Goal: Information Seeking & Learning: Learn about a topic

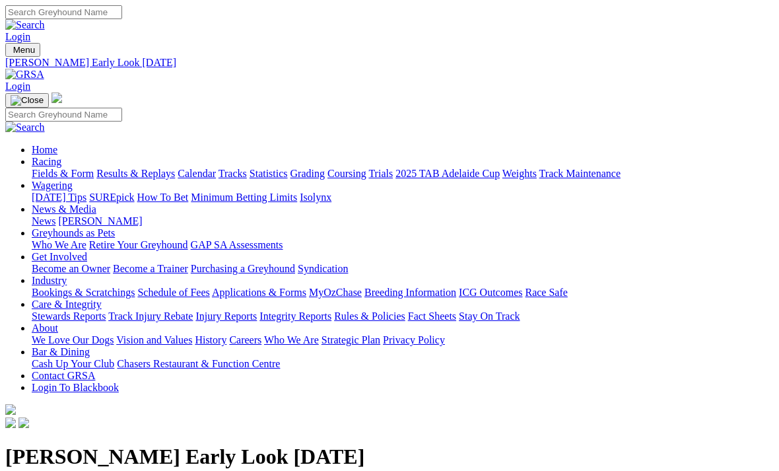
click at [61, 156] on link "Racing" at bounding box center [47, 161] width 30 height 11
click at [49, 168] on link "Fields & Form" at bounding box center [63, 173] width 62 height 11
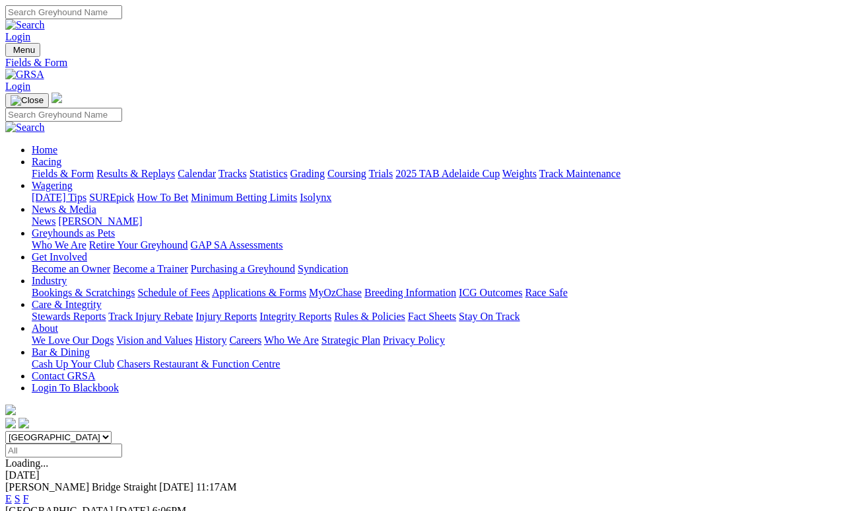
scroll to position [340, 0]
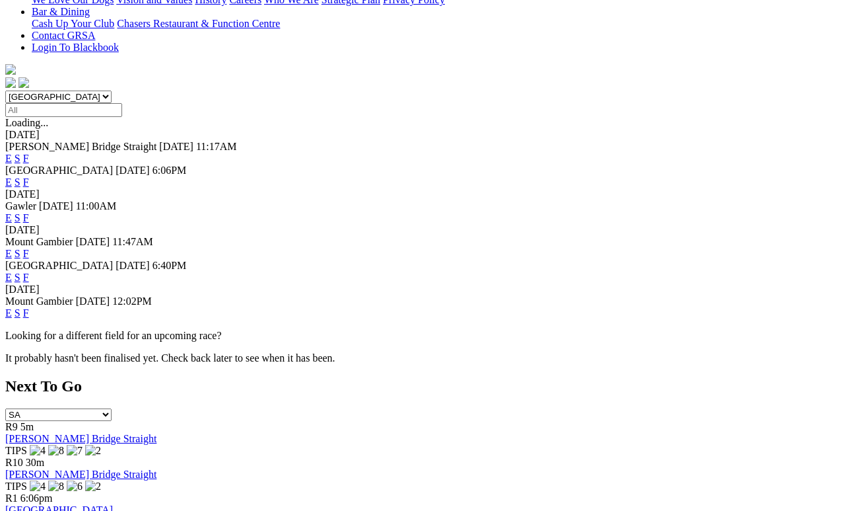
click at [718, 377] on div "Next To Go SA NSW NT QLD TAS VIC WA R9 5m Murray Bridge Straight TIPS R10 30m M…" at bounding box center [422, 459] width 835 height 164
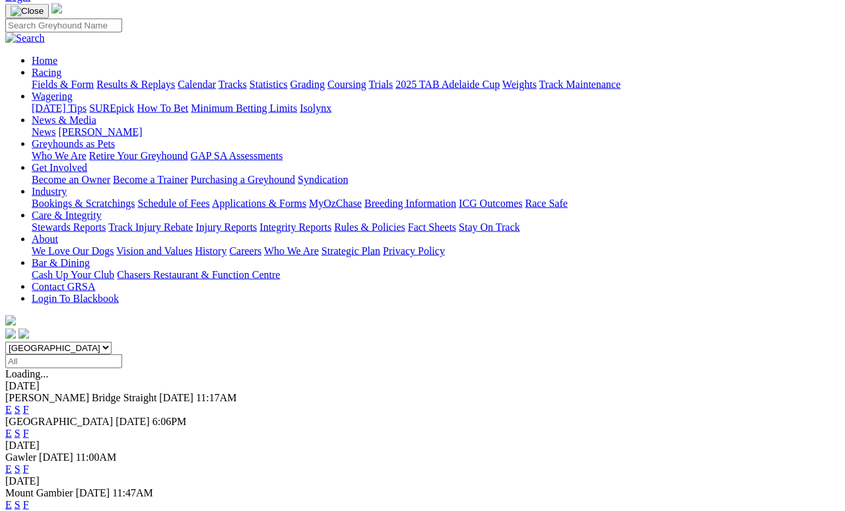
scroll to position [0, 0]
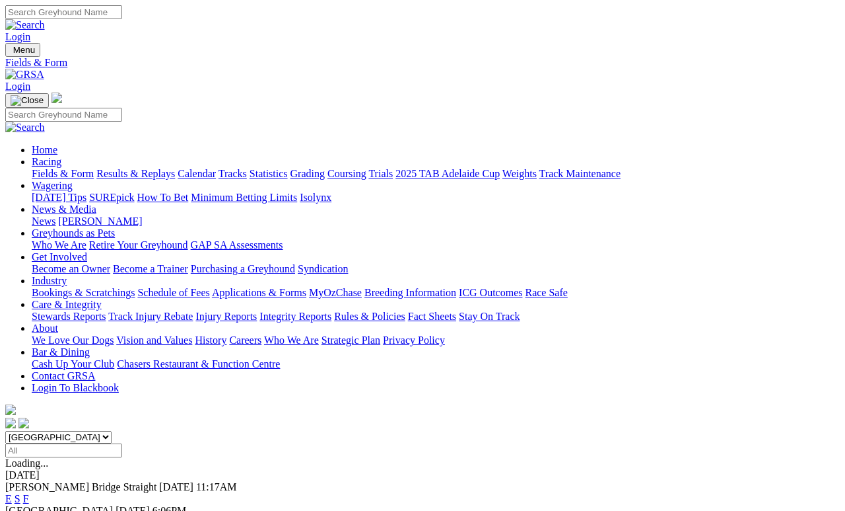
click at [175, 168] on link "Results & Replays" at bounding box center [135, 173] width 79 height 11
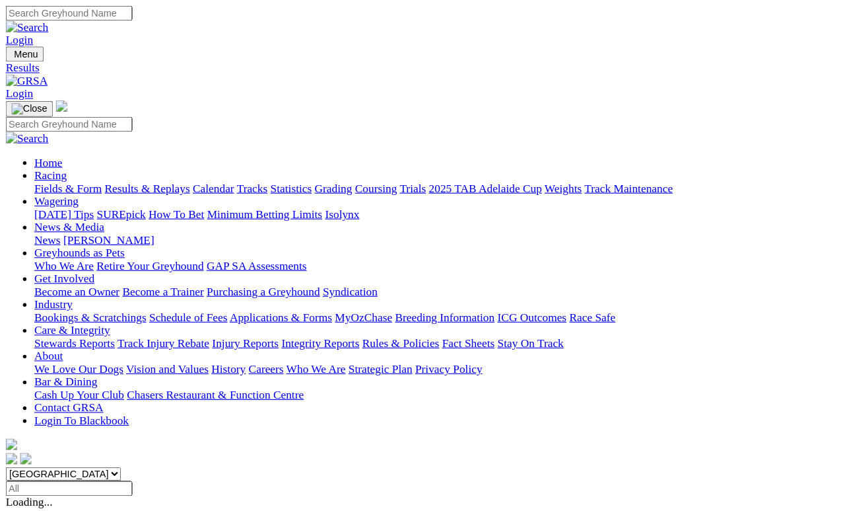
scroll to position [6, 0]
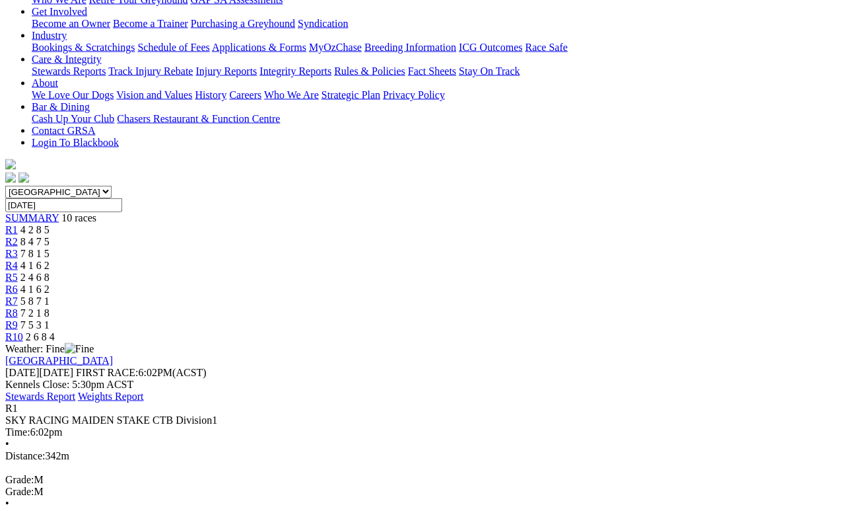
scroll to position [246, 0]
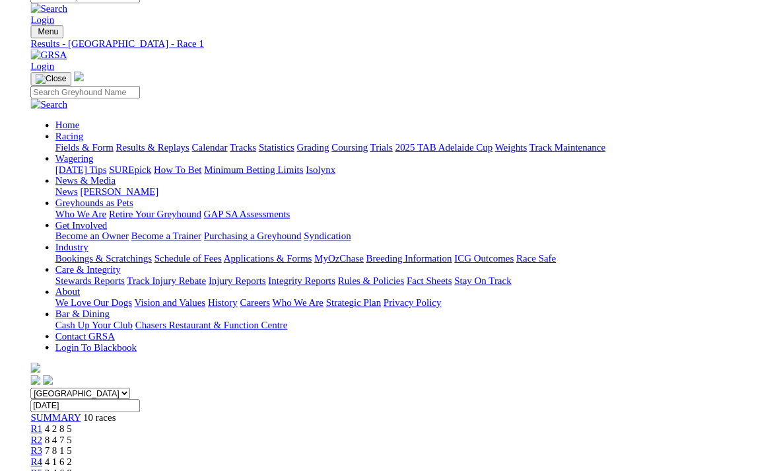
scroll to position [263, 0]
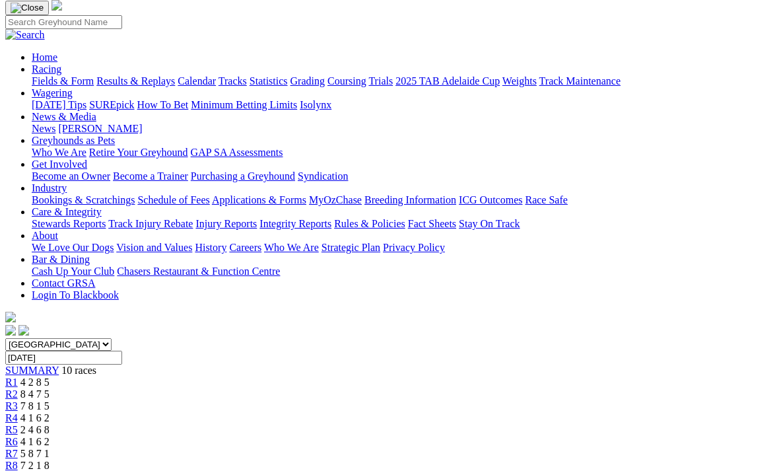
scroll to position [91, 0]
click at [50, 390] on span "8 4 7 5" at bounding box center [34, 395] width 29 height 11
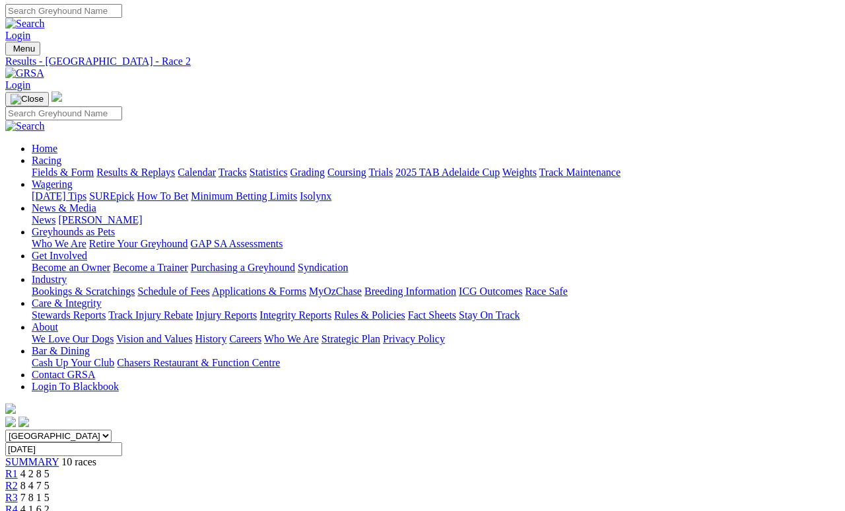
scroll to position [1, 0]
click at [44, 166] on link "Fields & Form" at bounding box center [63, 171] width 62 height 11
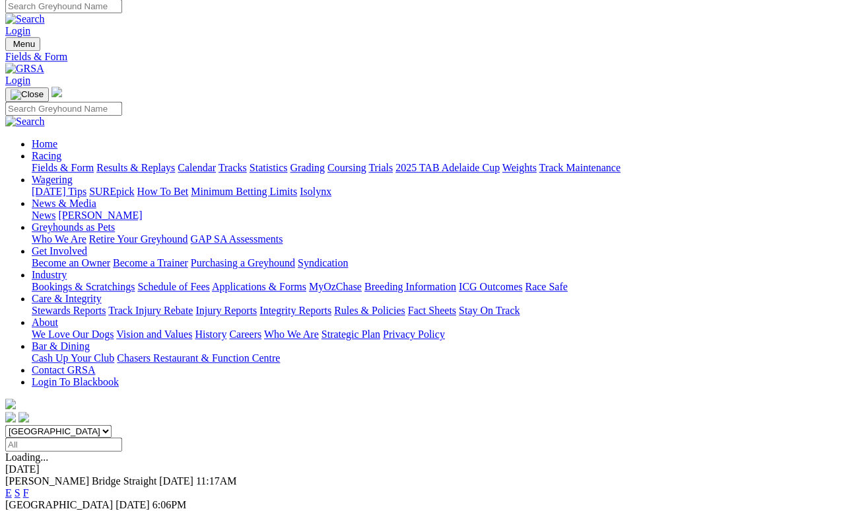
scroll to position [6, 0]
click at [29, 487] on link "F" at bounding box center [26, 492] width 6 height 11
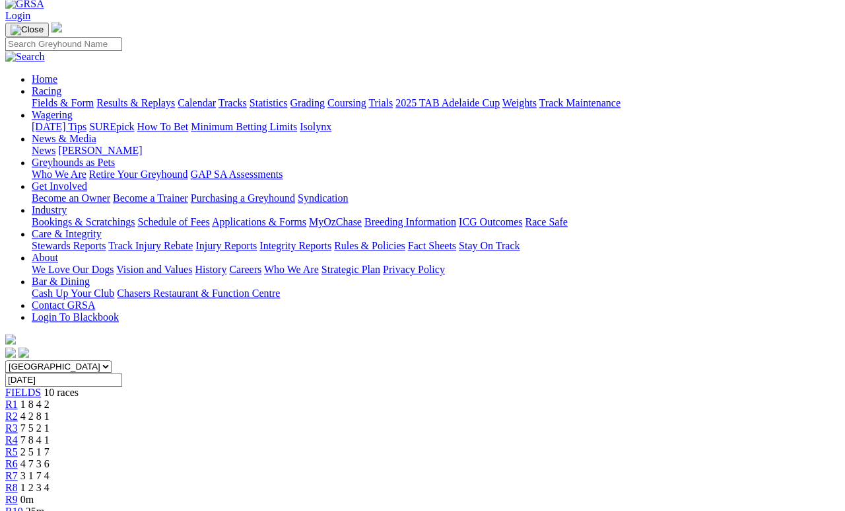
scroll to position [71, 0]
click at [18, 398] on link "R1" at bounding box center [11, 403] width 13 height 11
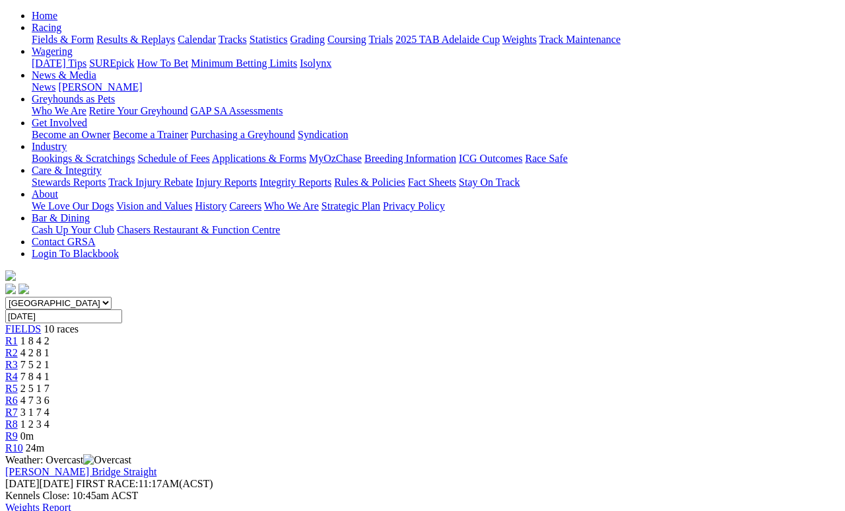
scroll to position [145, 0]
